Goal: Task Accomplishment & Management: Manage account settings

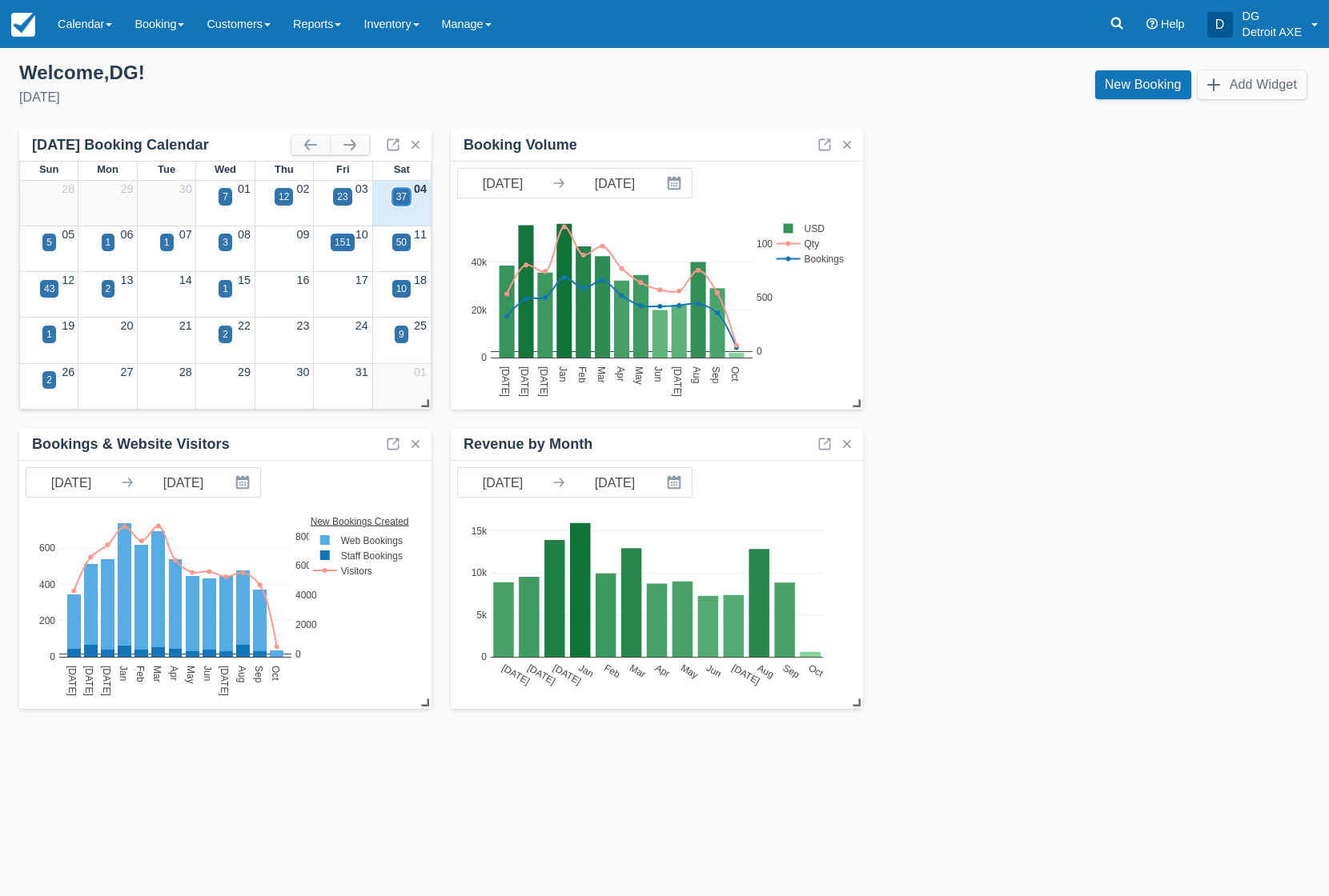
click at [402, 194] on div "37" at bounding box center [401, 197] width 10 height 14
click at [402, 194] on body "Menu Calendar Customer Inventory Month Week Day Booking Daily Manifest Daily Li…" at bounding box center [664, 448] width 1329 height 896
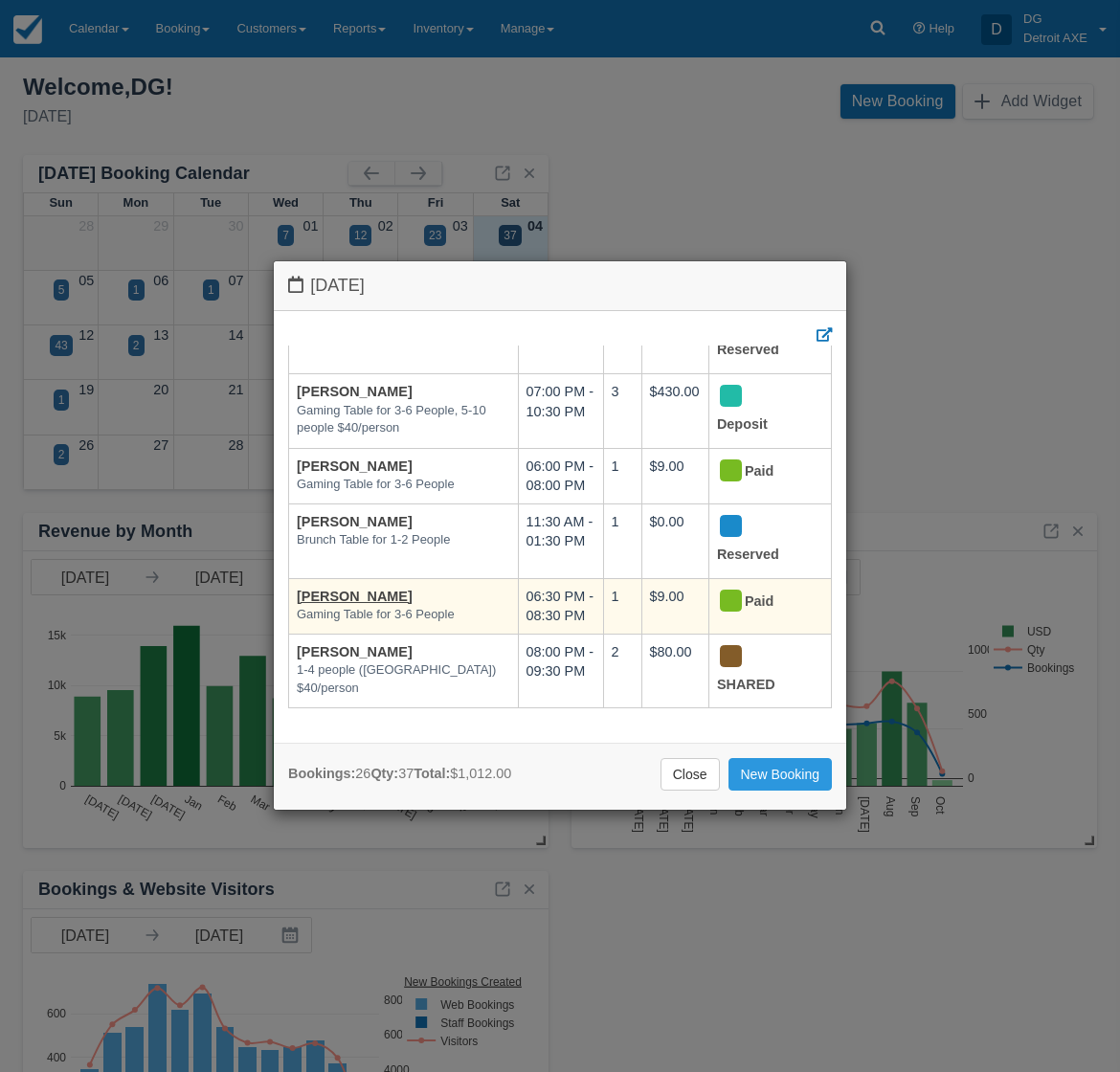
scroll to position [1303, 0]
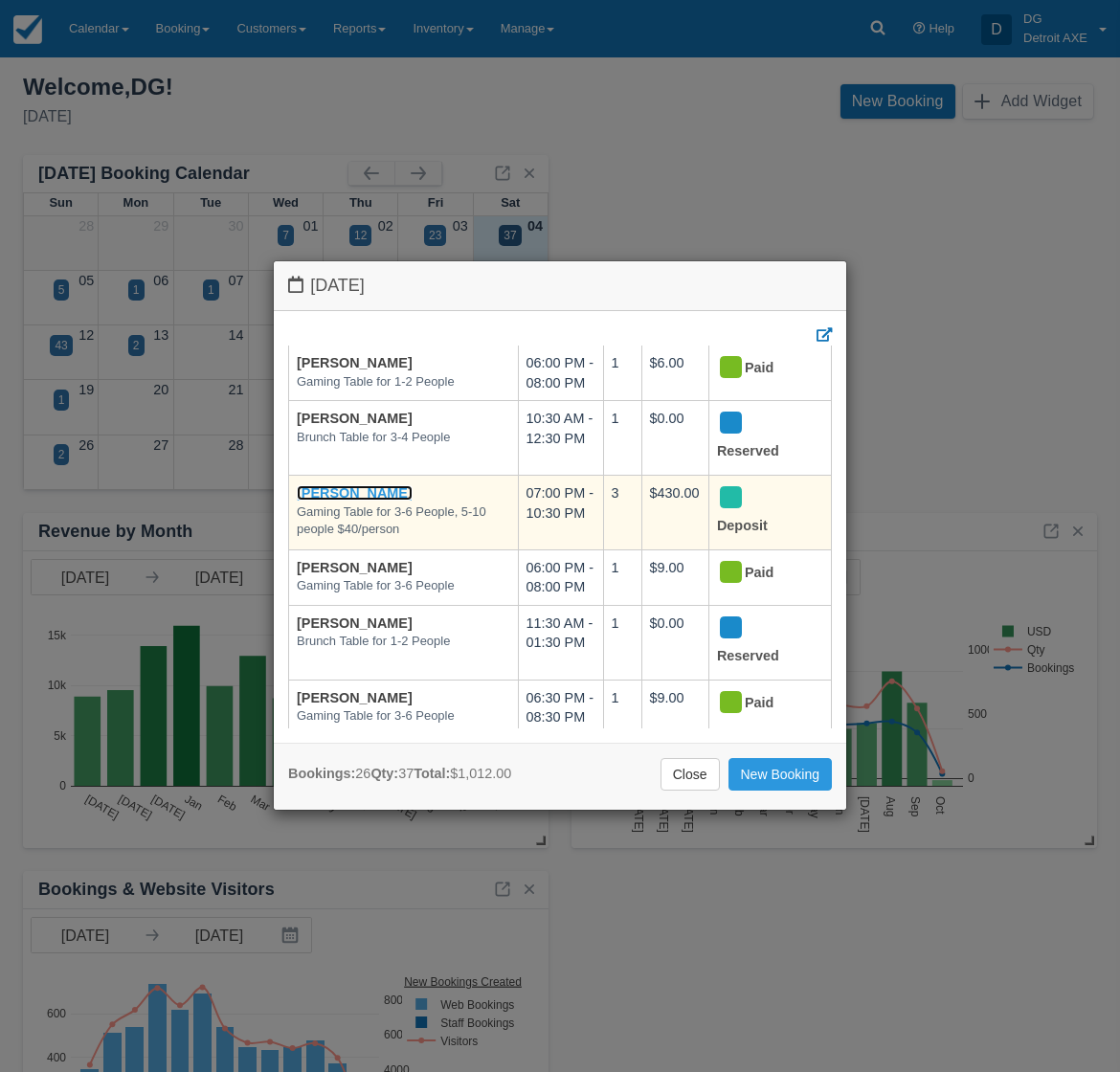
click at [338, 499] on link "Andy Bihsaha" at bounding box center [354, 493] width 116 height 15
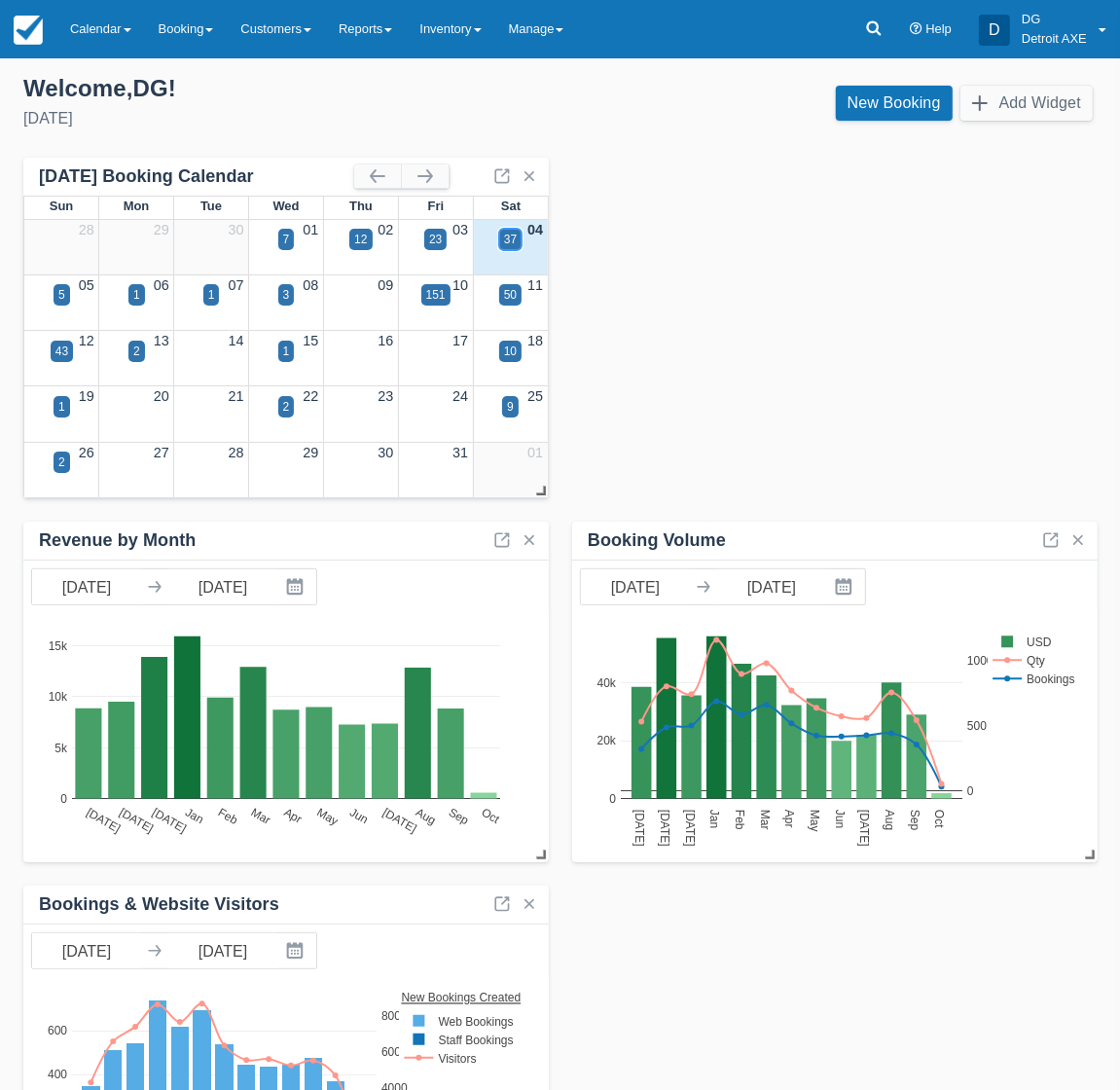
click at [512, 242] on div "37" at bounding box center [510, 240] width 13 height 18
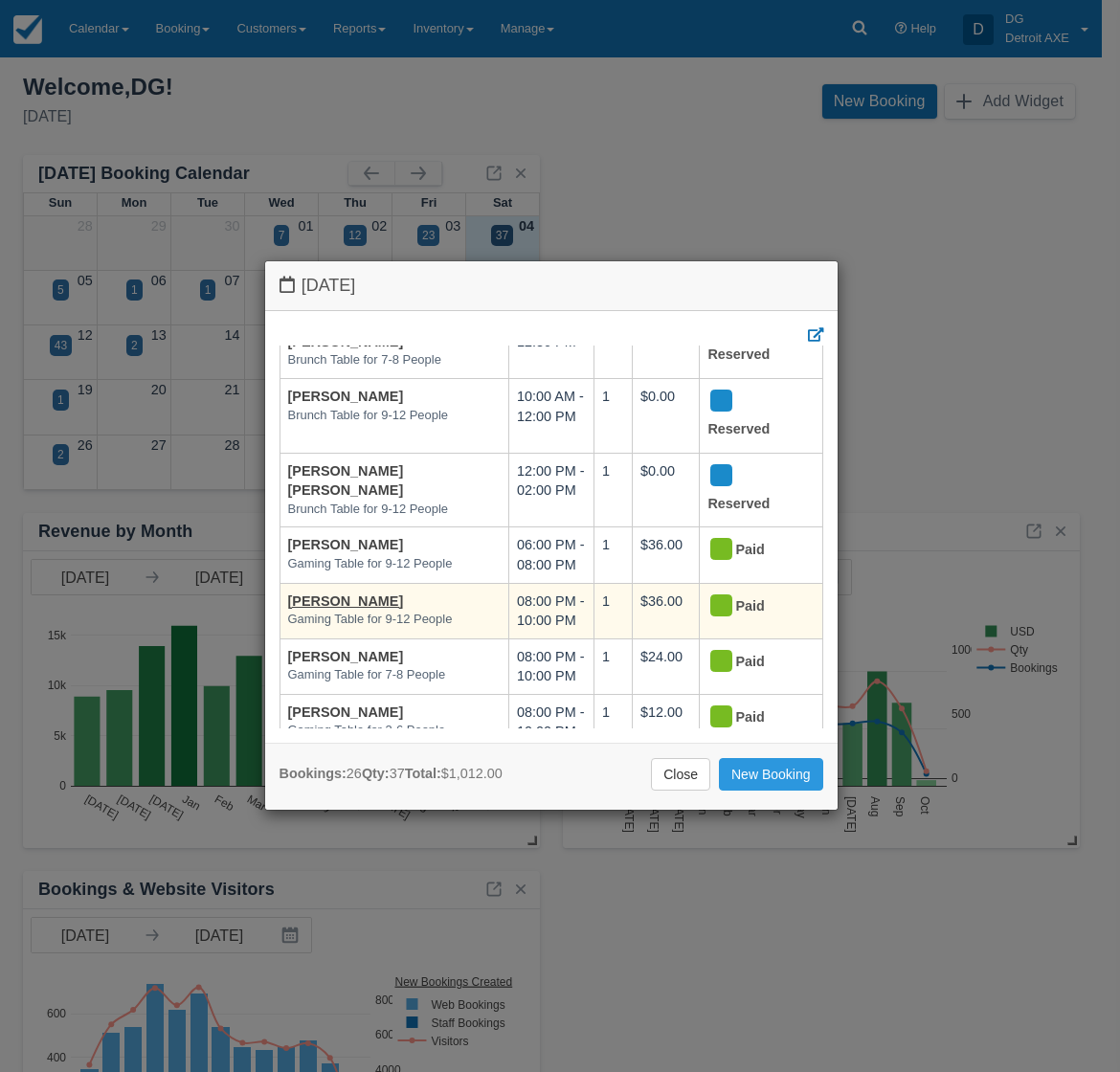
scroll to position [120, 0]
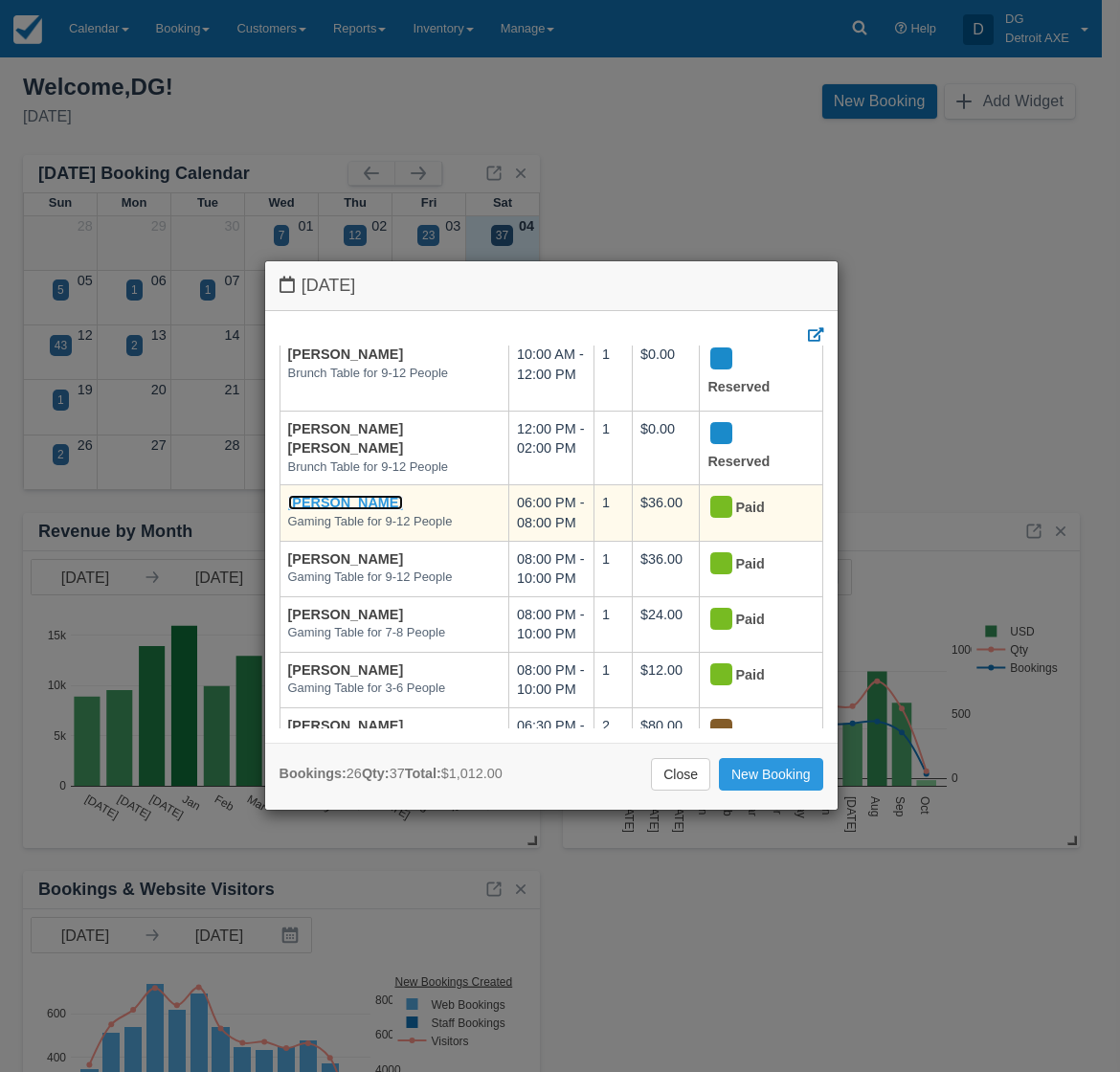
click at [337, 503] on link "[PERSON_NAME]" at bounding box center [346, 503] width 116 height 15
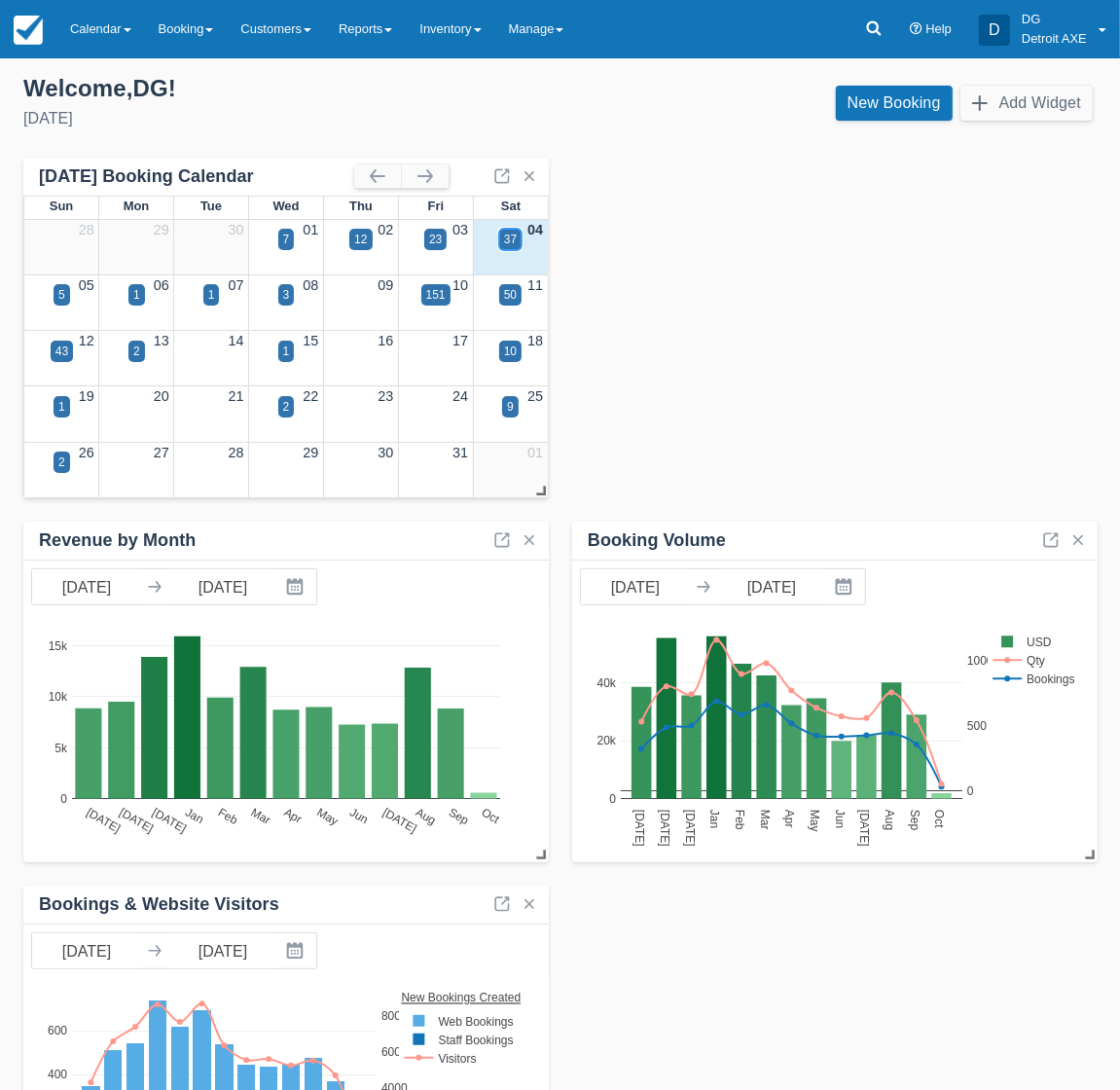
click at [504, 241] on div "37" at bounding box center [510, 240] width 13 height 18
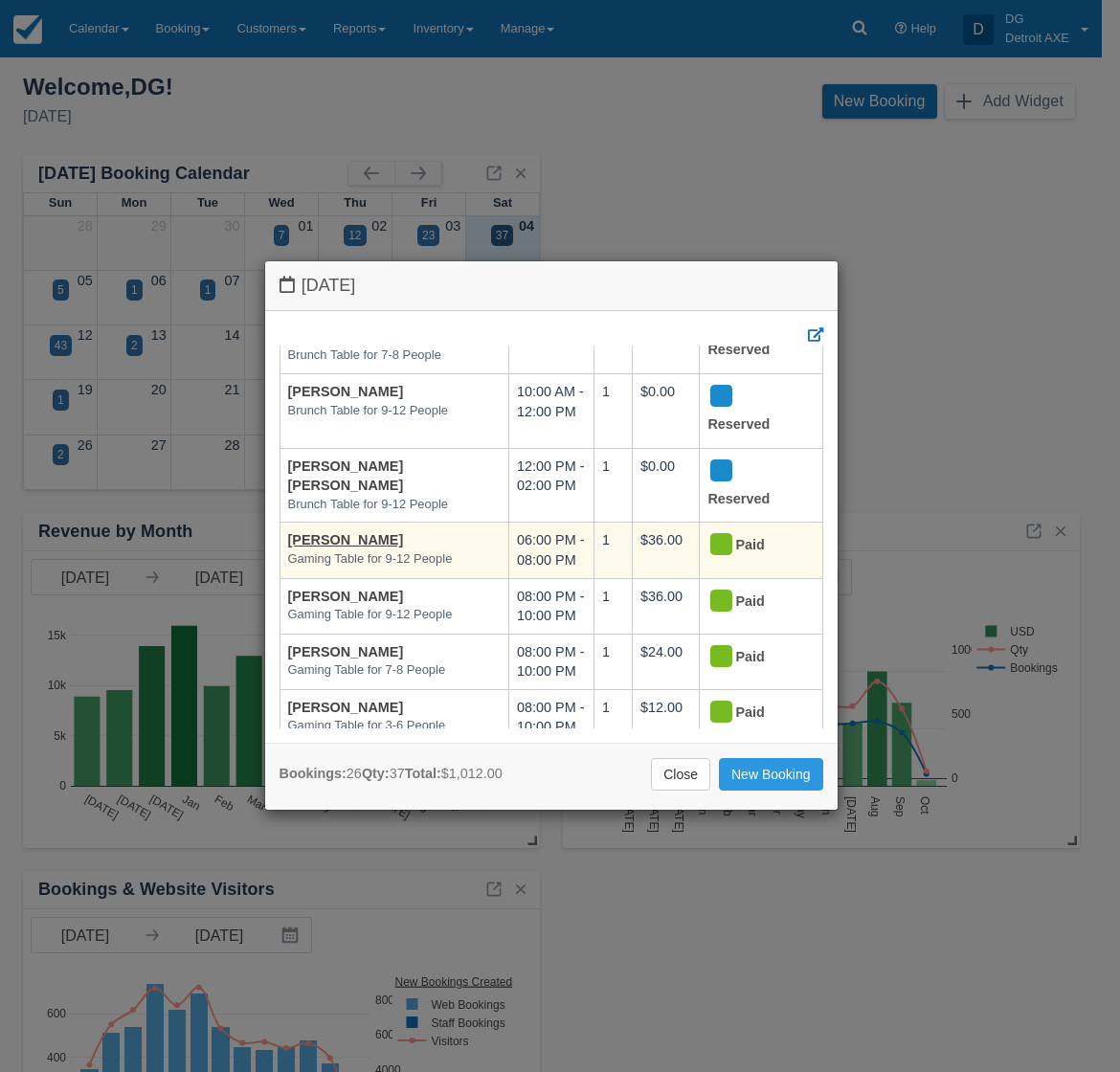
scroll to position [120, 0]
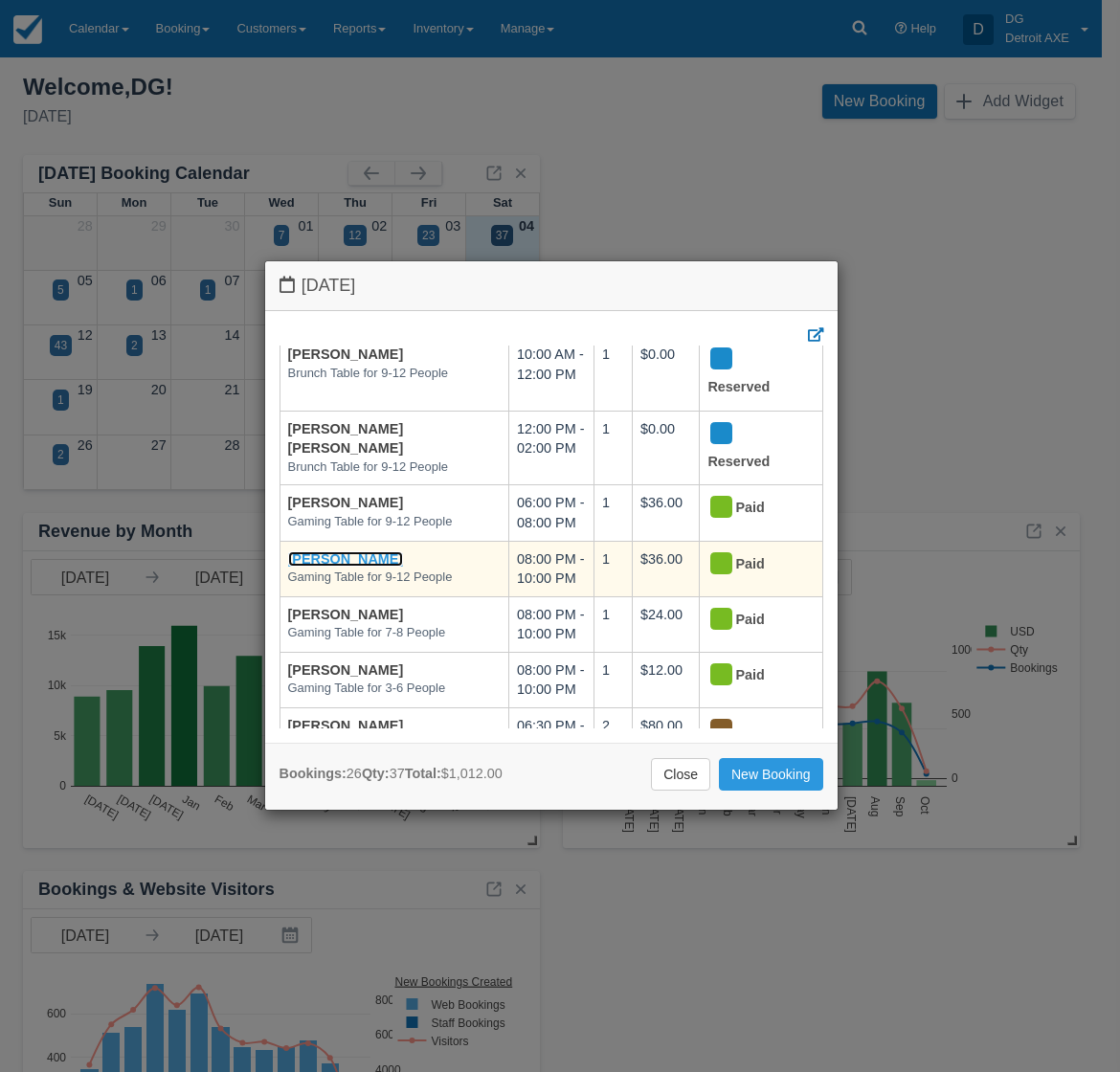
click at [354, 562] on link "Matthew Kretzschmar" at bounding box center [346, 559] width 116 height 15
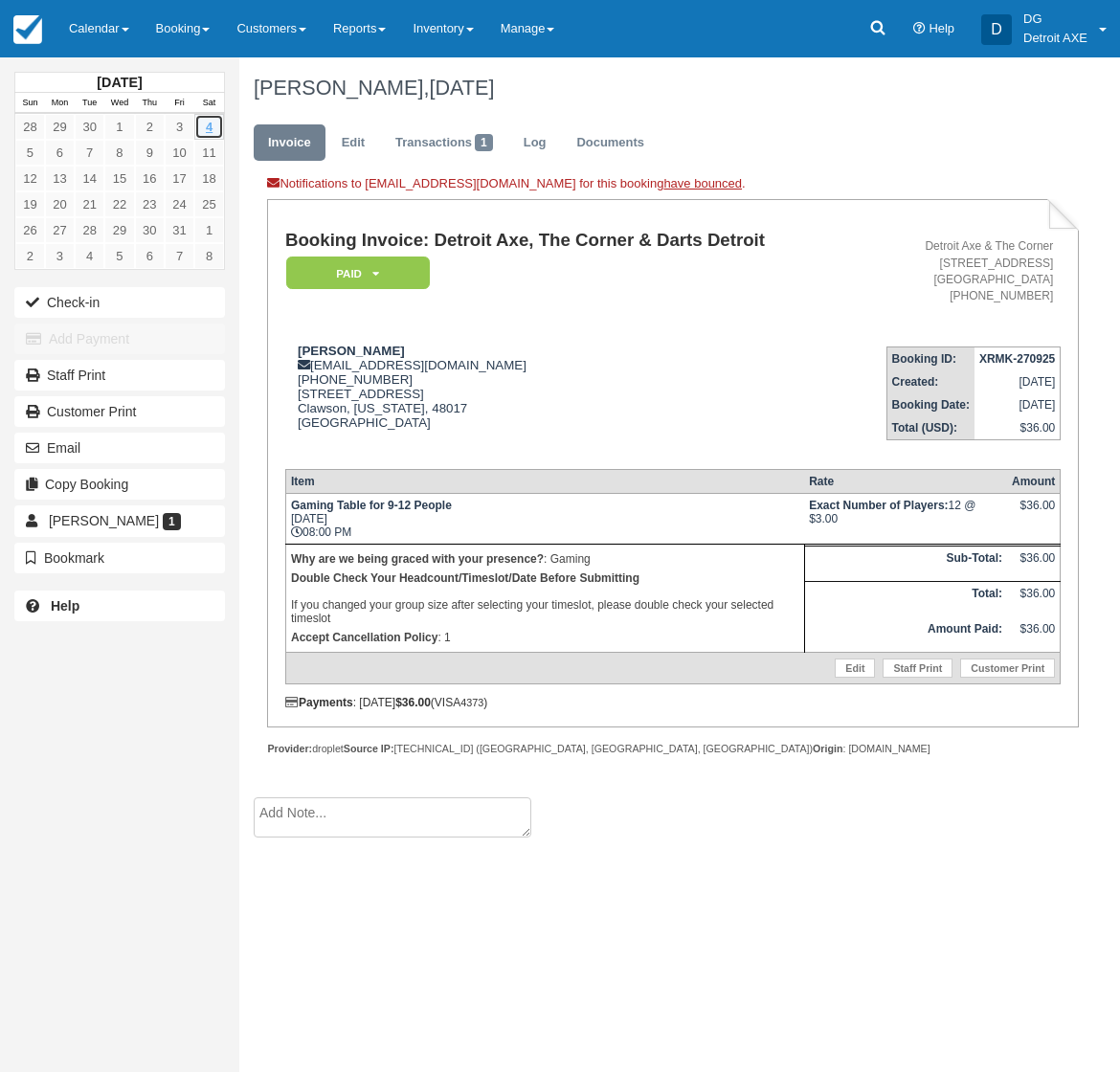
click at [208, 121] on link "4" at bounding box center [209, 126] width 30 height 26
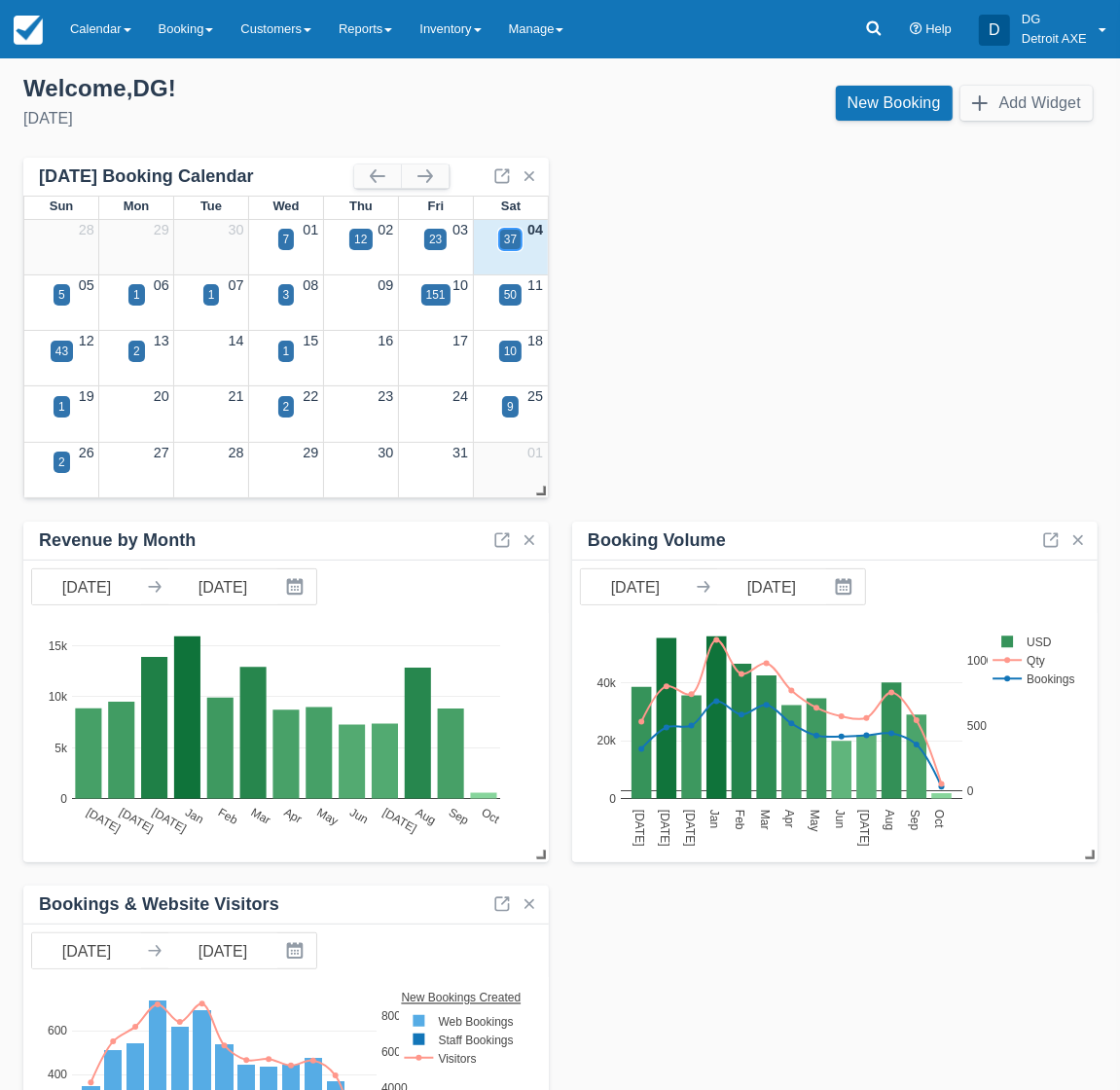
click at [509, 236] on div "37" at bounding box center [510, 240] width 13 height 18
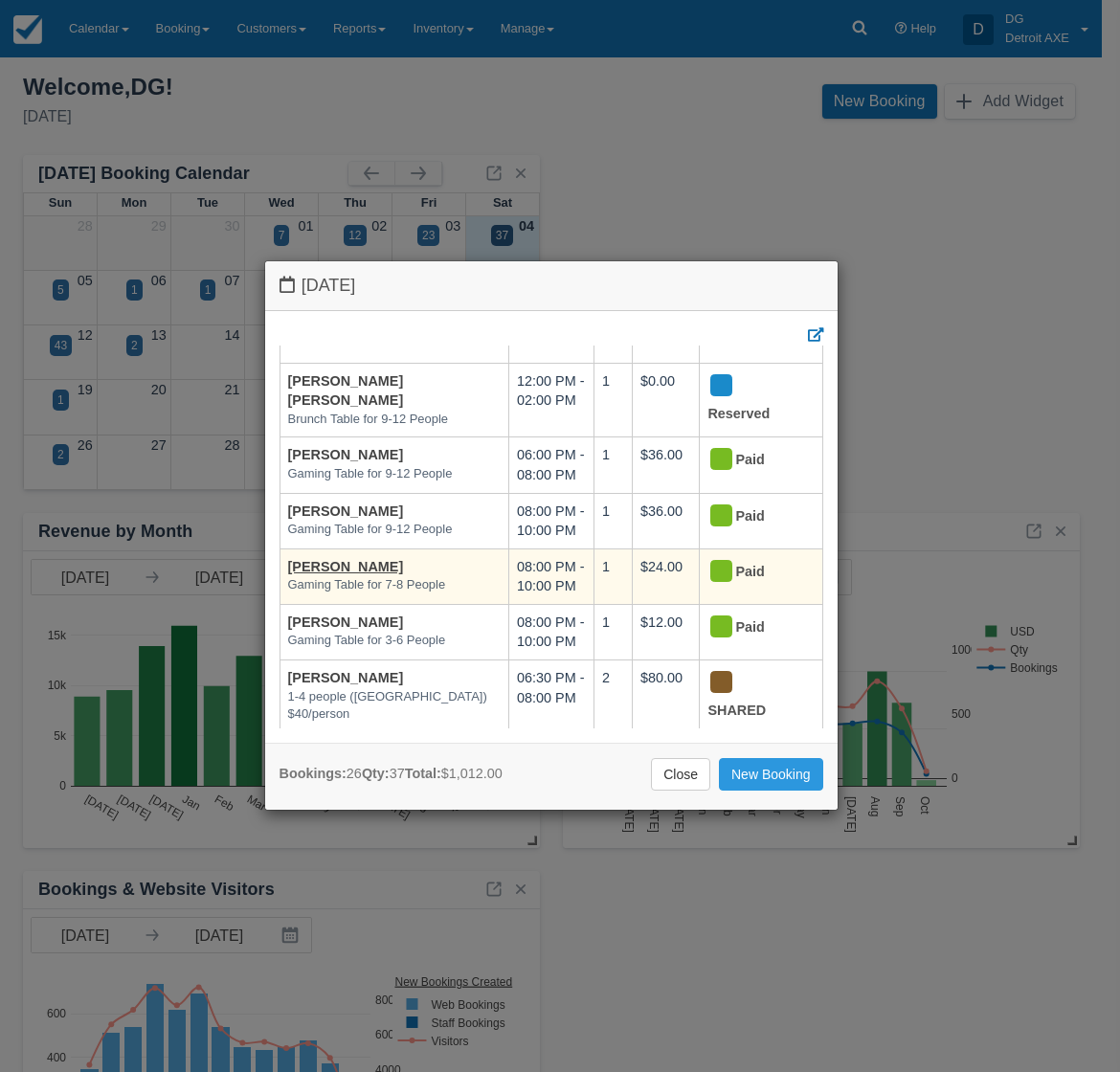
scroll to position [239, 0]
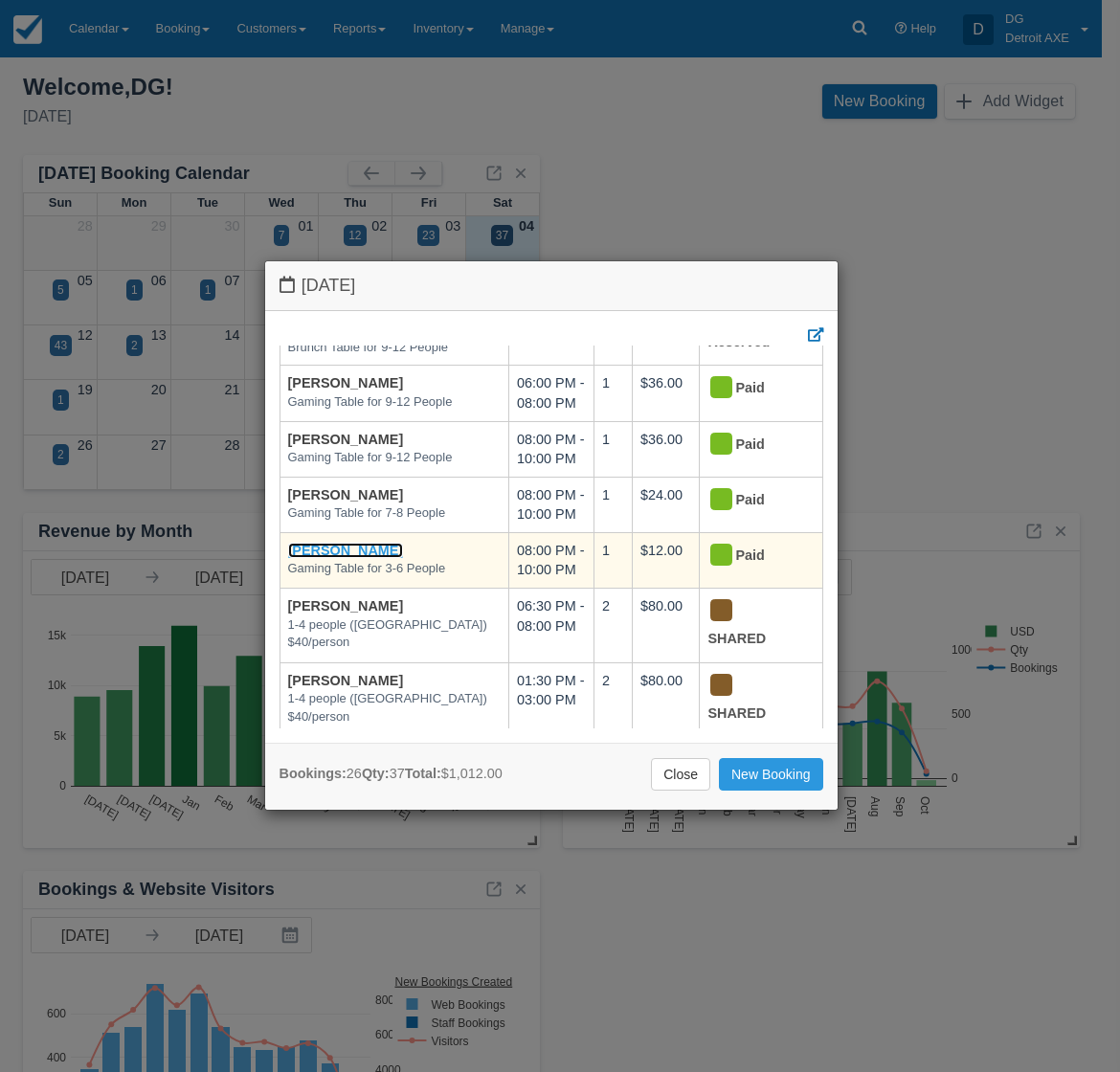
click at [345, 553] on link "[PERSON_NAME]" at bounding box center [346, 551] width 116 height 15
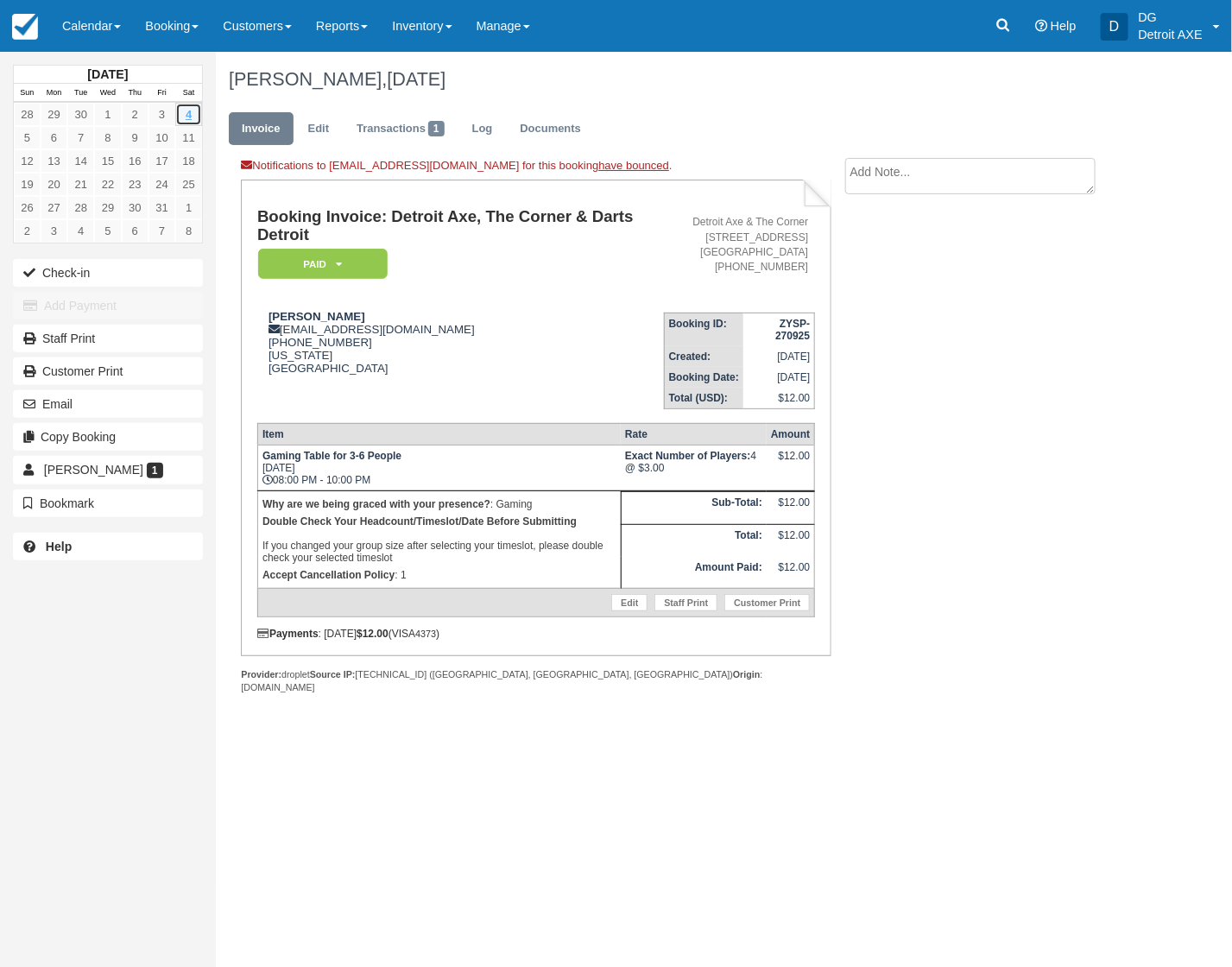
click at [187, 113] on link "4" at bounding box center [188, 114] width 27 height 23
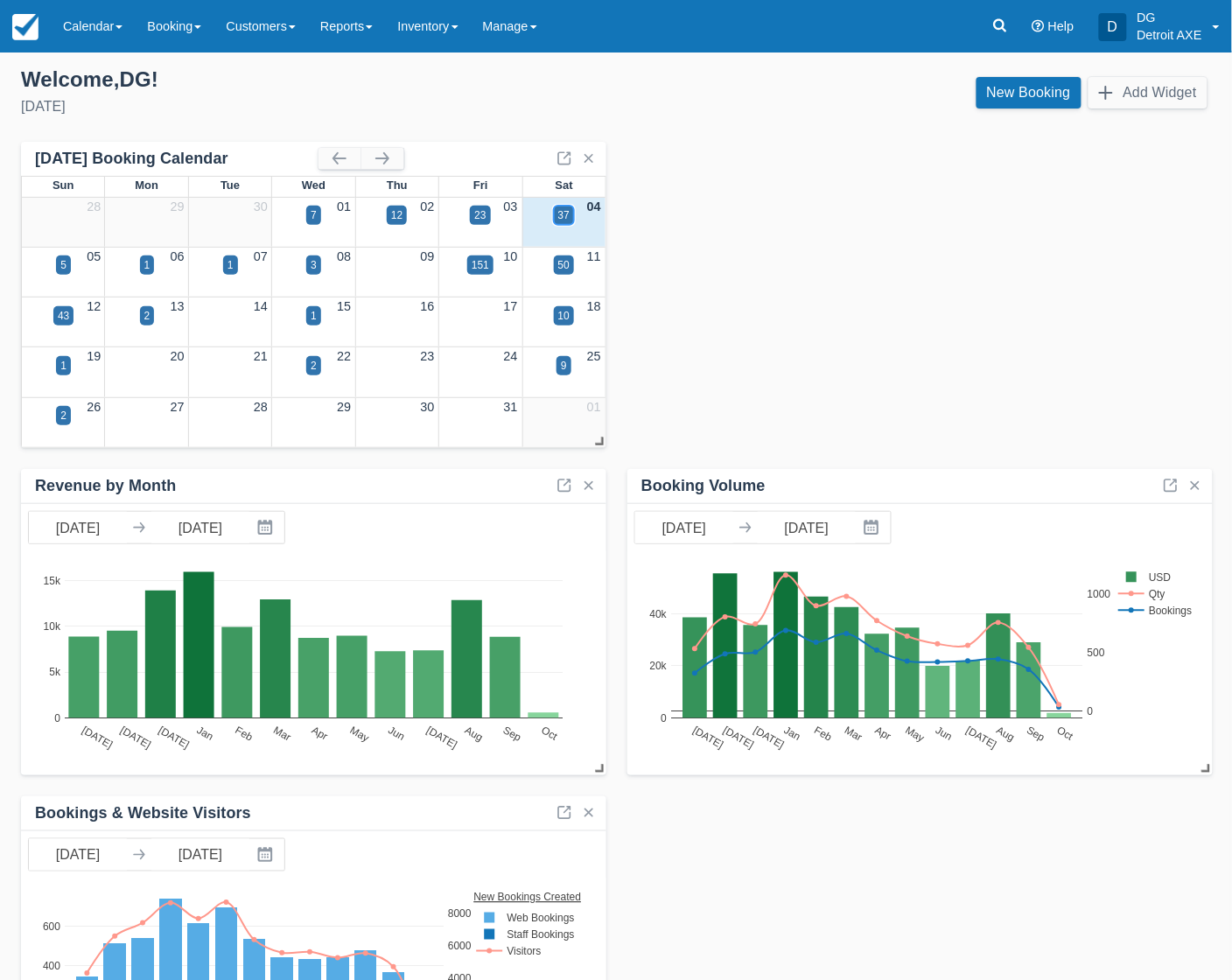
click at [560, 206] on div "37" at bounding box center [564, 215] width 20 height 19
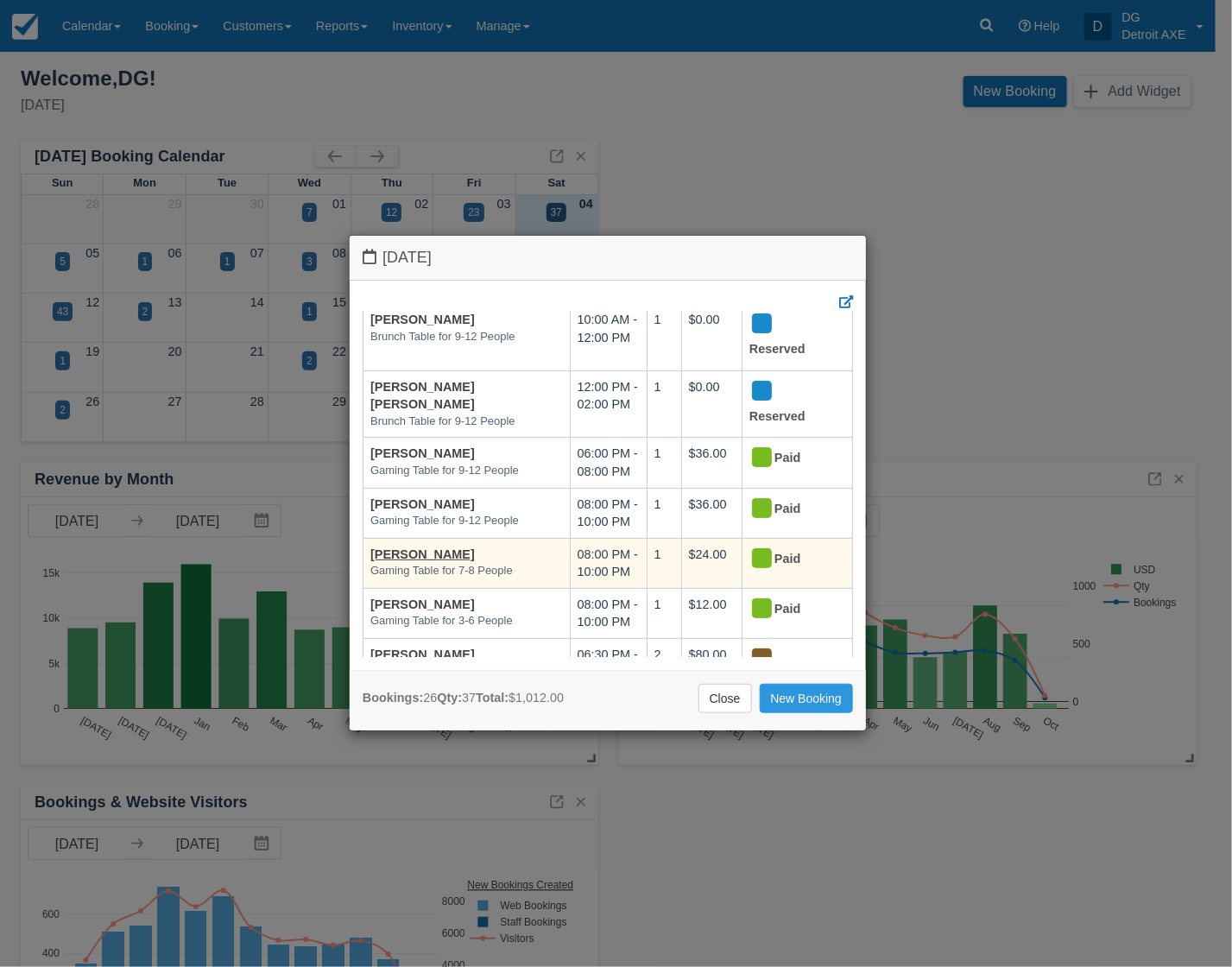
scroll to position [216, 0]
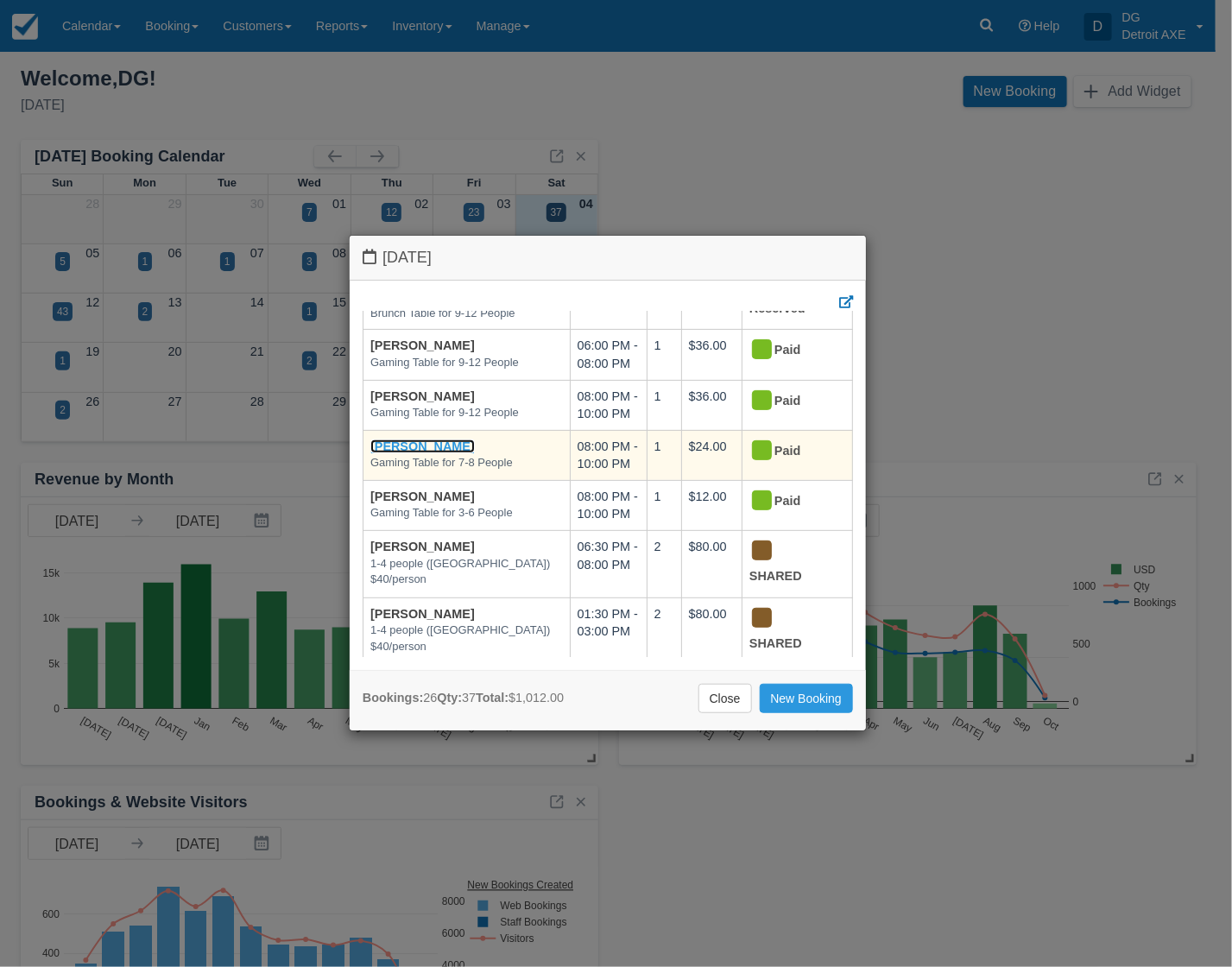
click at [429, 446] on link "[PERSON_NAME]" at bounding box center [422, 447] width 105 height 14
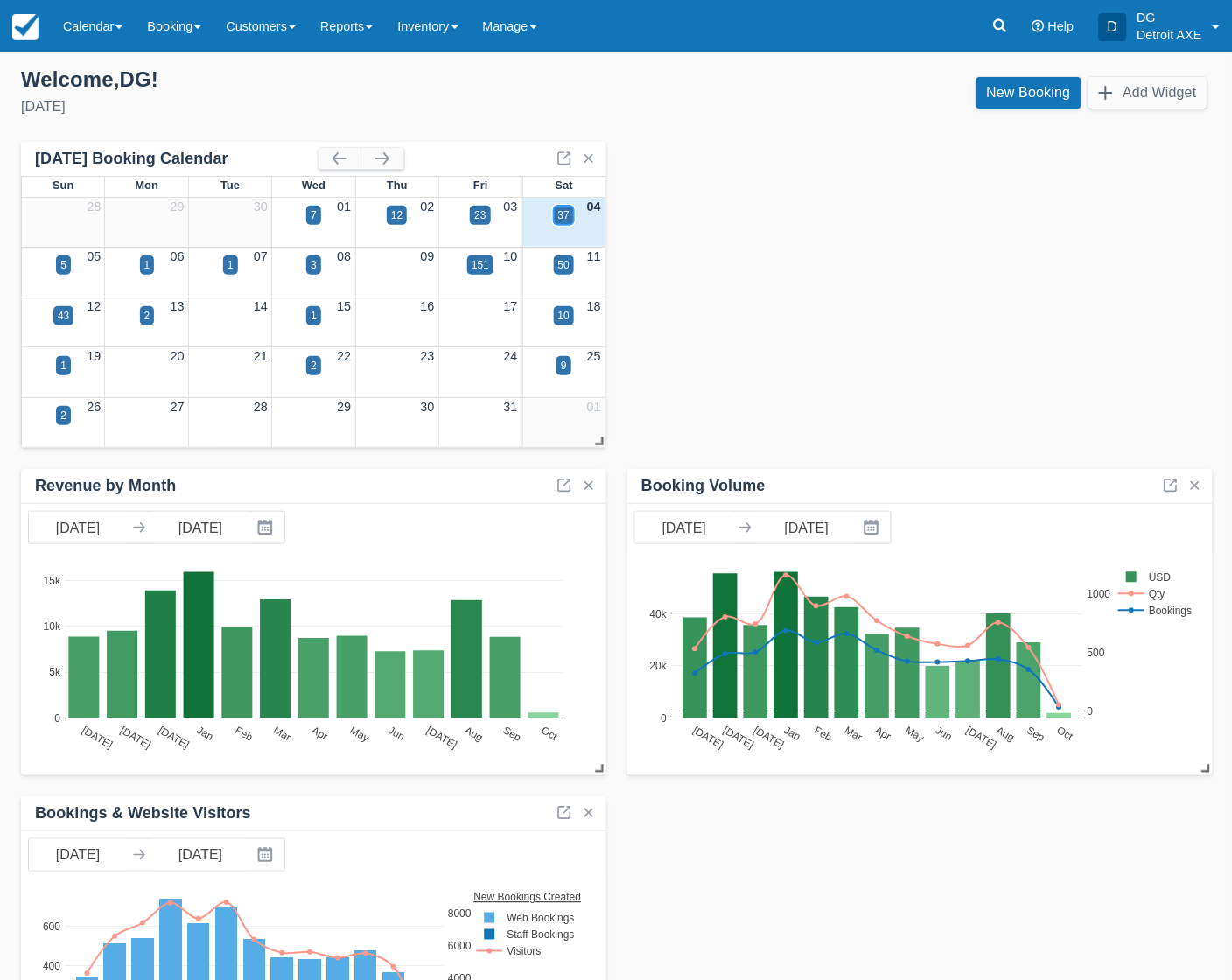
click at [560, 208] on div "37" at bounding box center [563, 215] width 11 height 16
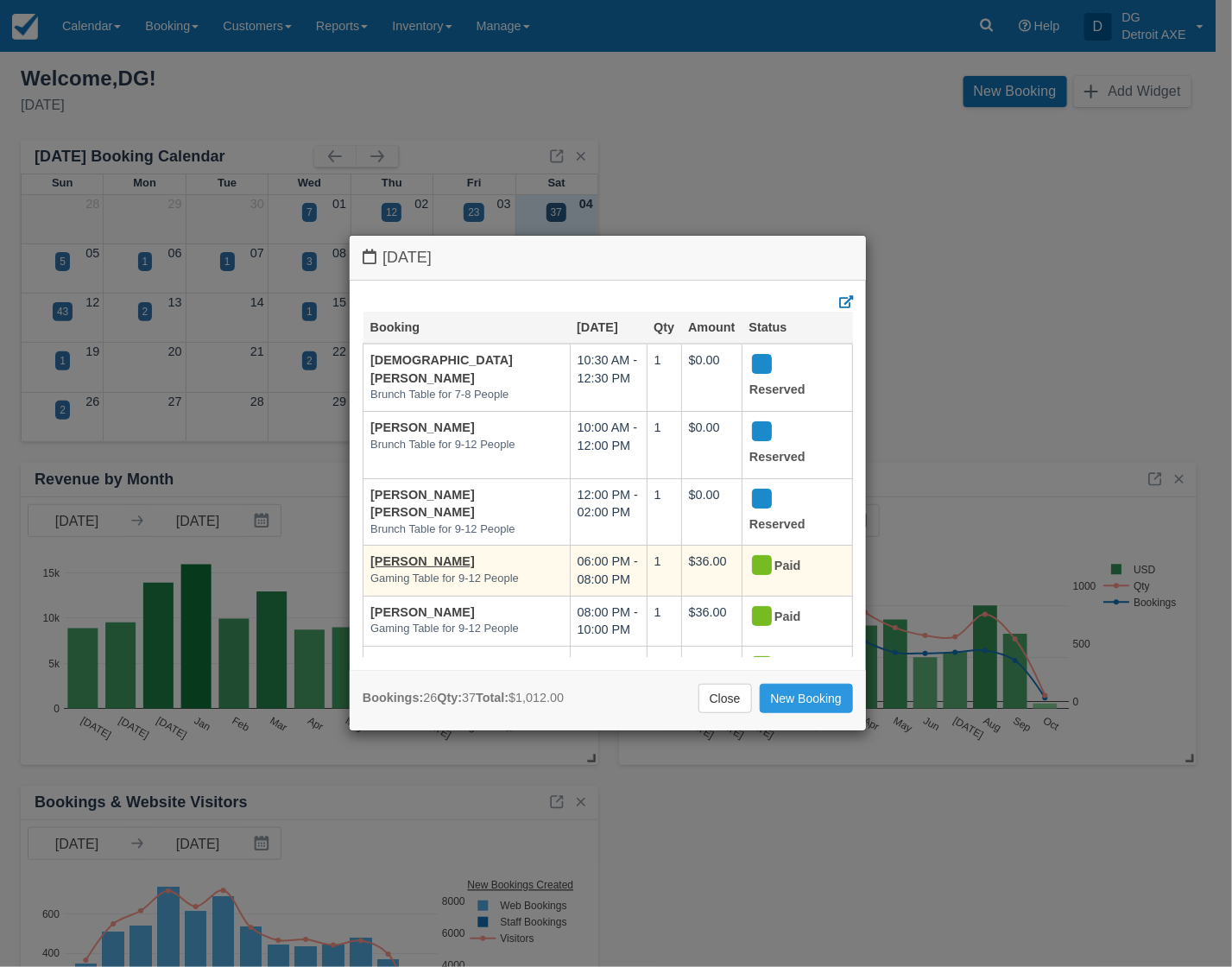
scroll to position [108, 0]
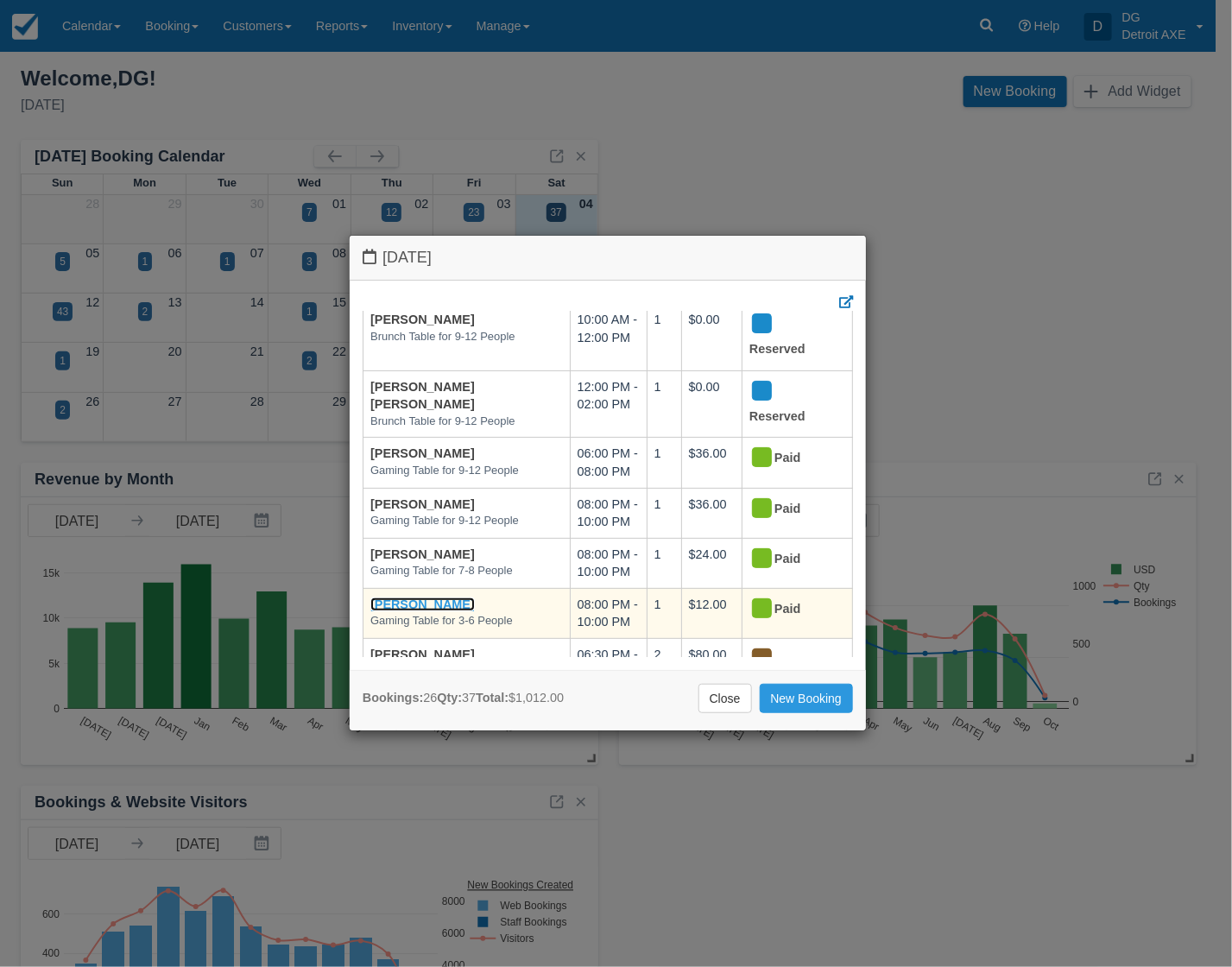
click at [438, 606] on link "Emily Kretzschmar" at bounding box center [422, 604] width 105 height 14
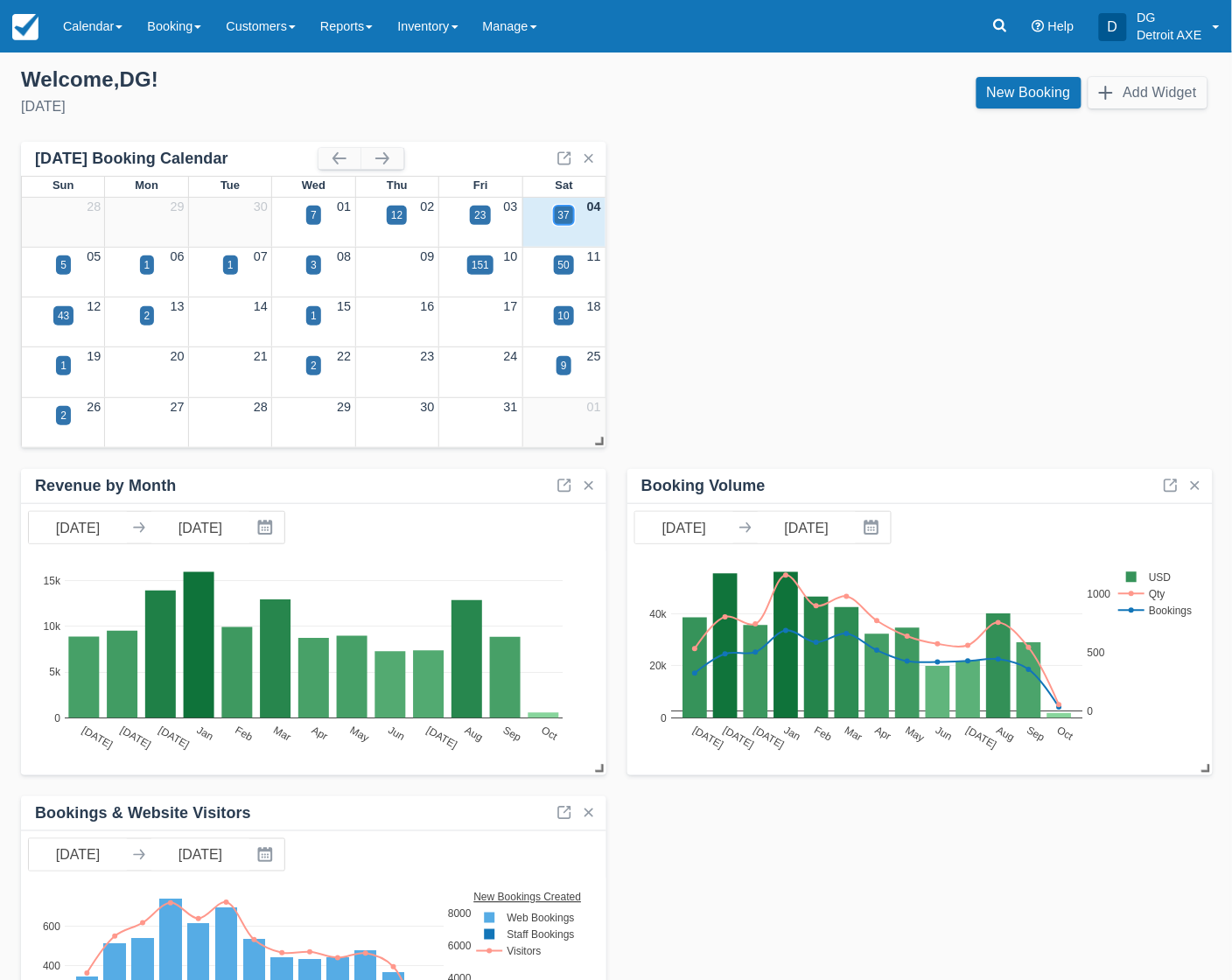
click at [564, 213] on div "37" at bounding box center [563, 215] width 11 height 16
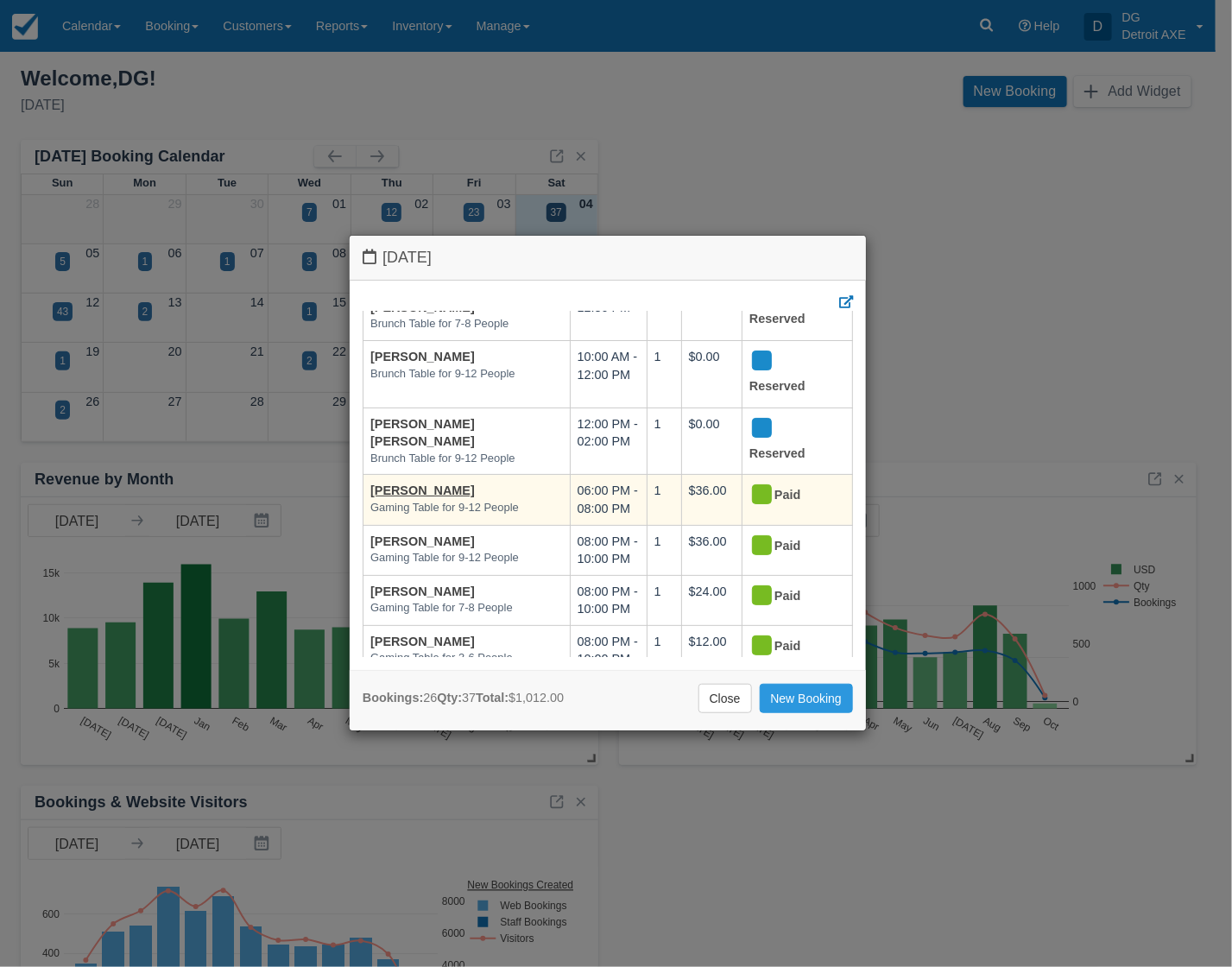
scroll to position [216, 0]
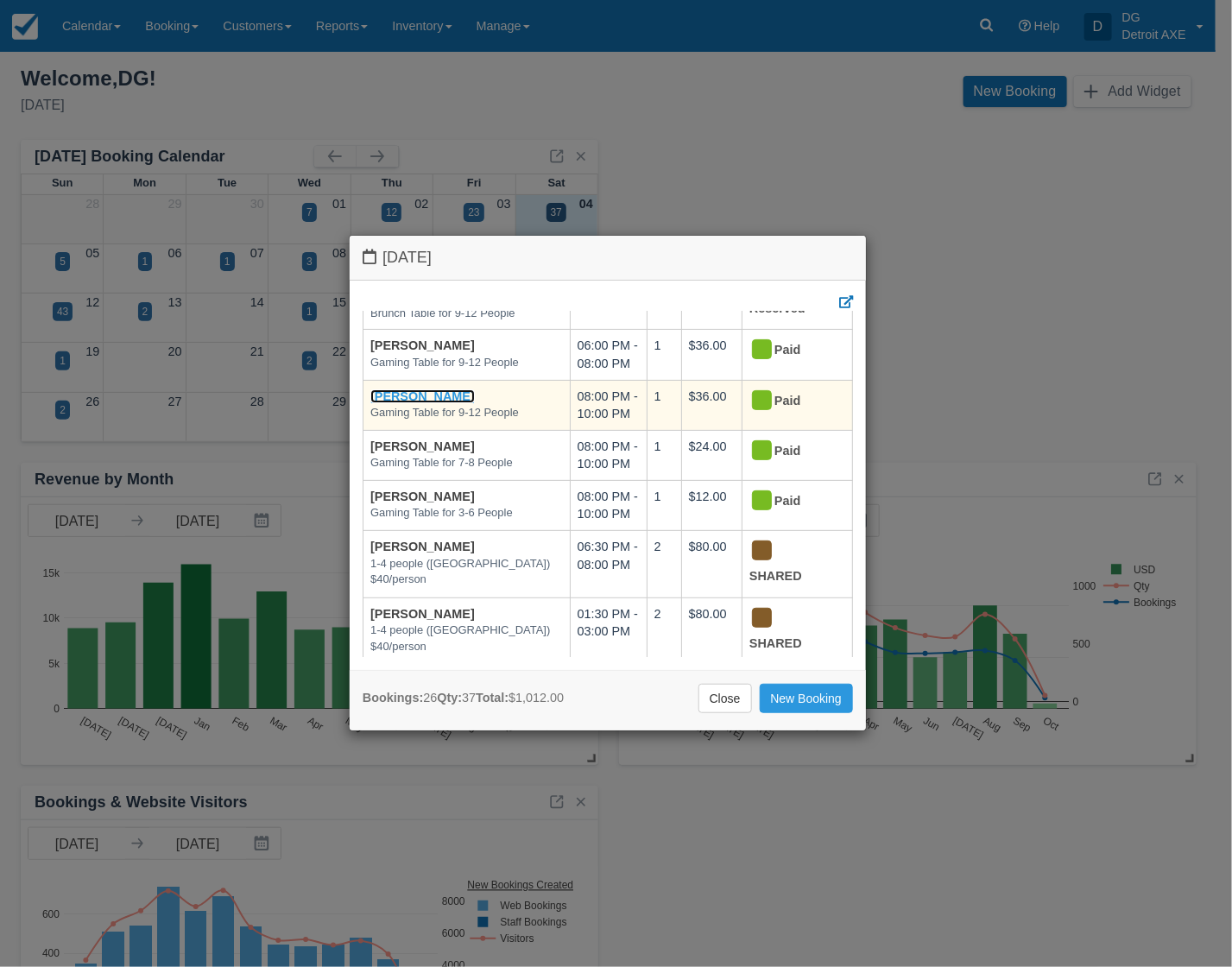
click at [441, 391] on link "[PERSON_NAME]" at bounding box center [422, 397] width 105 height 14
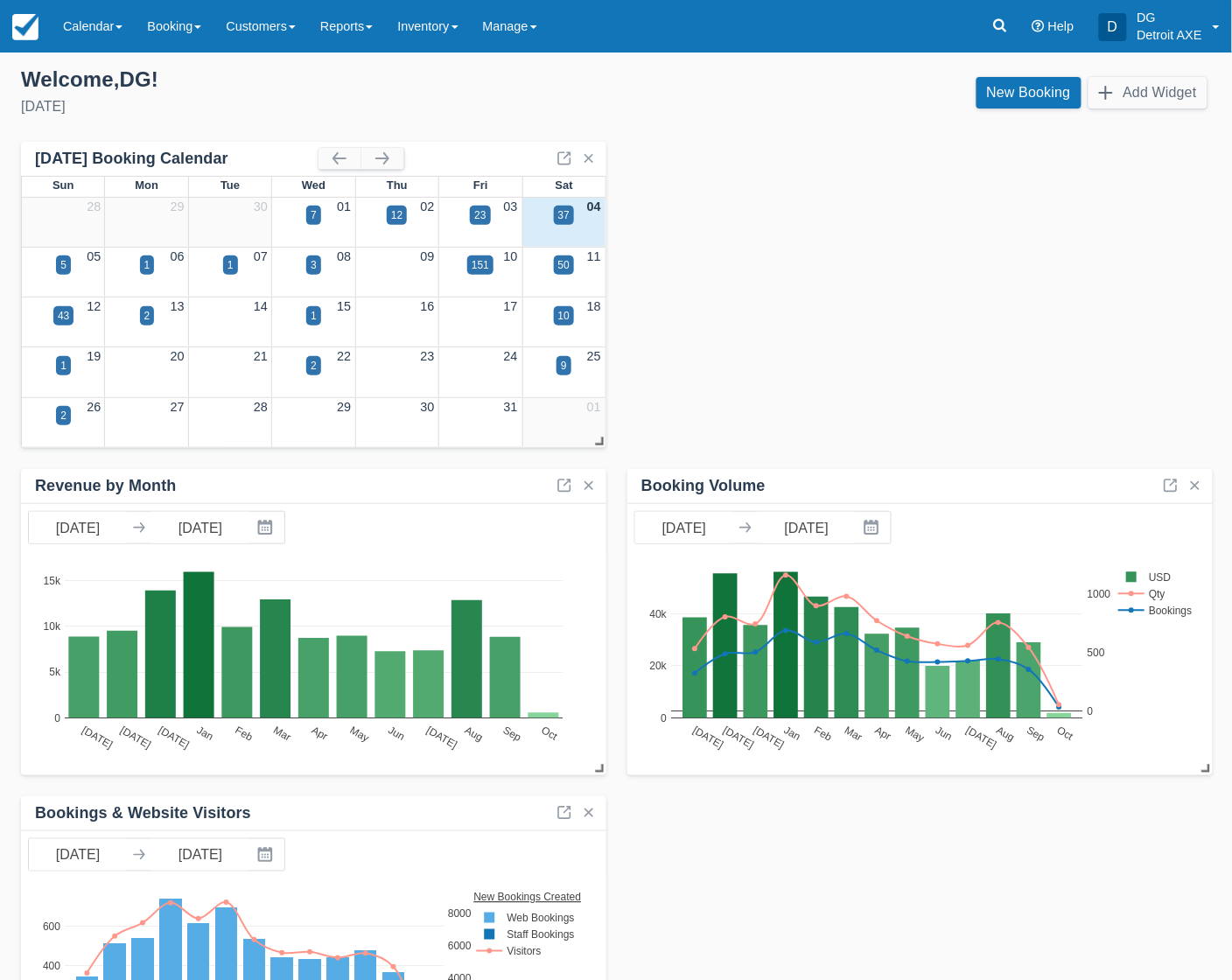
click at [692, 111] on div "New Booking Add Widget" at bounding box center [919, 97] width 609 height 47
